Goal: Use online tool/utility: Utilize a website feature to perform a specific function

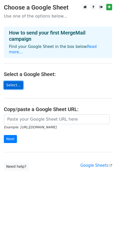
click at [13, 81] on link "Select..." at bounding box center [13, 85] width 19 height 8
drag, startPoint x: 9, startPoint y: 72, endPoint x: 7, endPoint y: 81, distance: 9.5
click at [8, 73] on main "Choose a Google Sheet Use one of the options below... How to send your first Me…" at bounding box center [58, 87] width 116 height 166
click at [7, 81] on link "Select..." at bounding box center [13, 85] width 19 height 8
click at [11, 81] on link "Select..." at bounding box center [13, 85] width 19 height 8
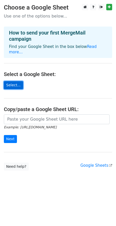
click at [19, 81] on link "Select..." at bounding box center [13, 85] width 19 height 8
